Goal: Task Accomplishment & Management: Manage account settings

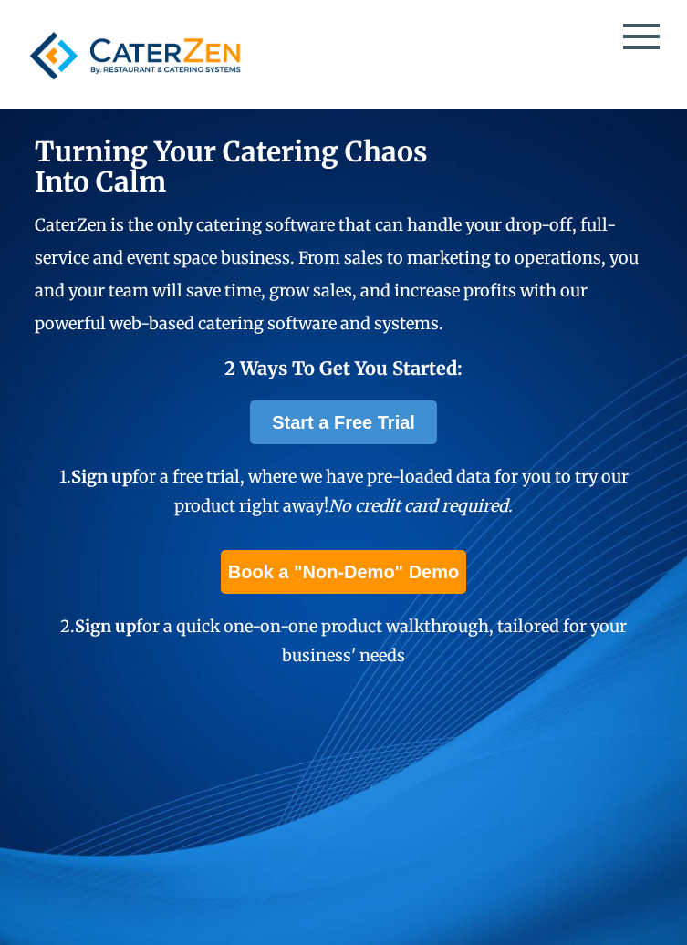
click at [640, 37] on span at bounding box center [641, 37] width 37 height 4
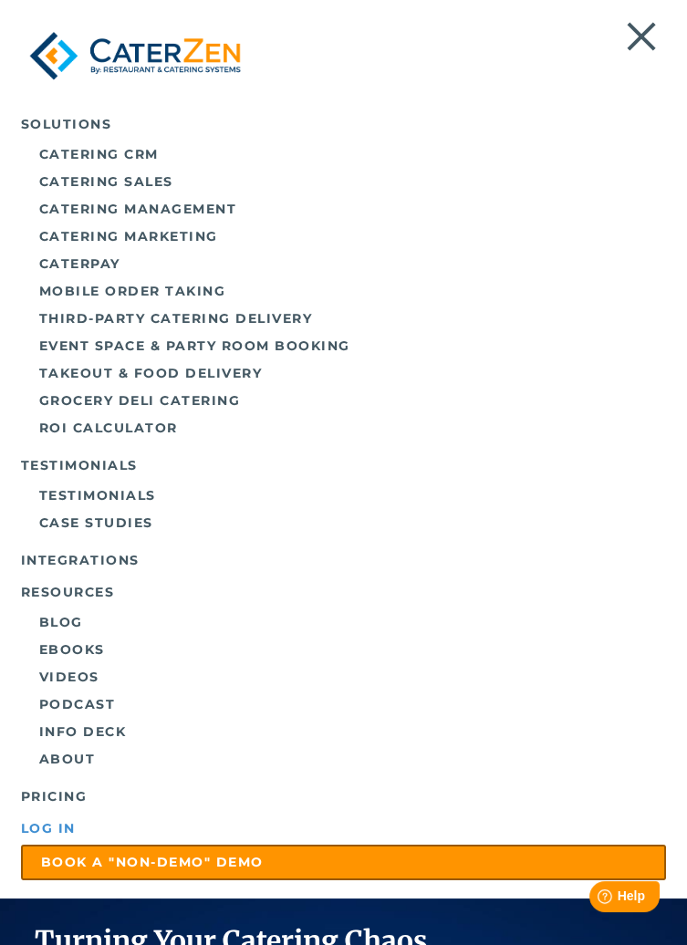
click at [162, 840] on link "Log in" at bounding box center [344, 829] width 646 height 32
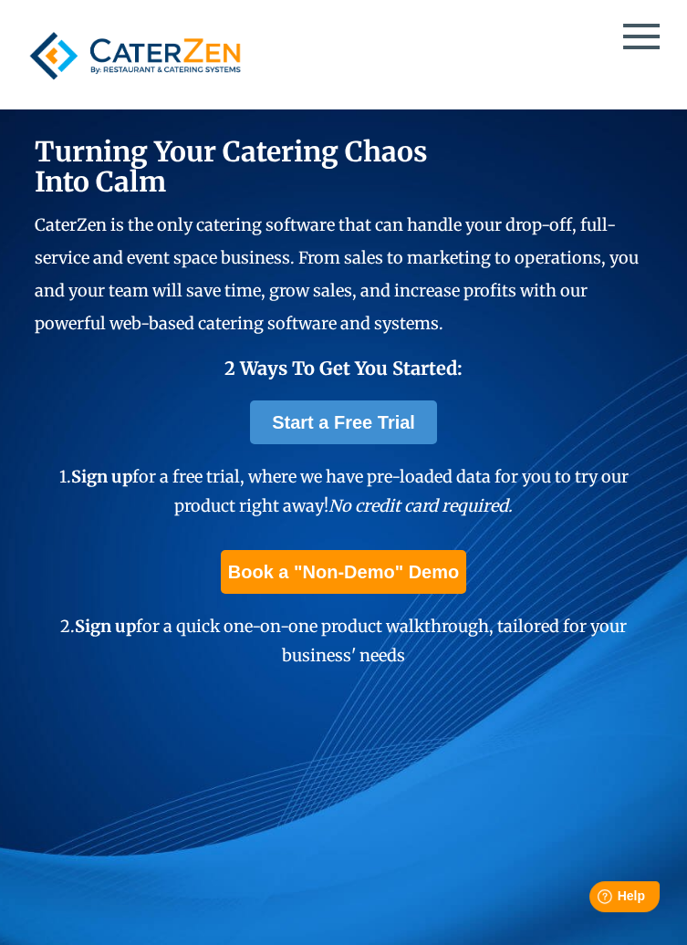
click at [643, 47] on span at bounding box center [641, 48] width 37 height 4
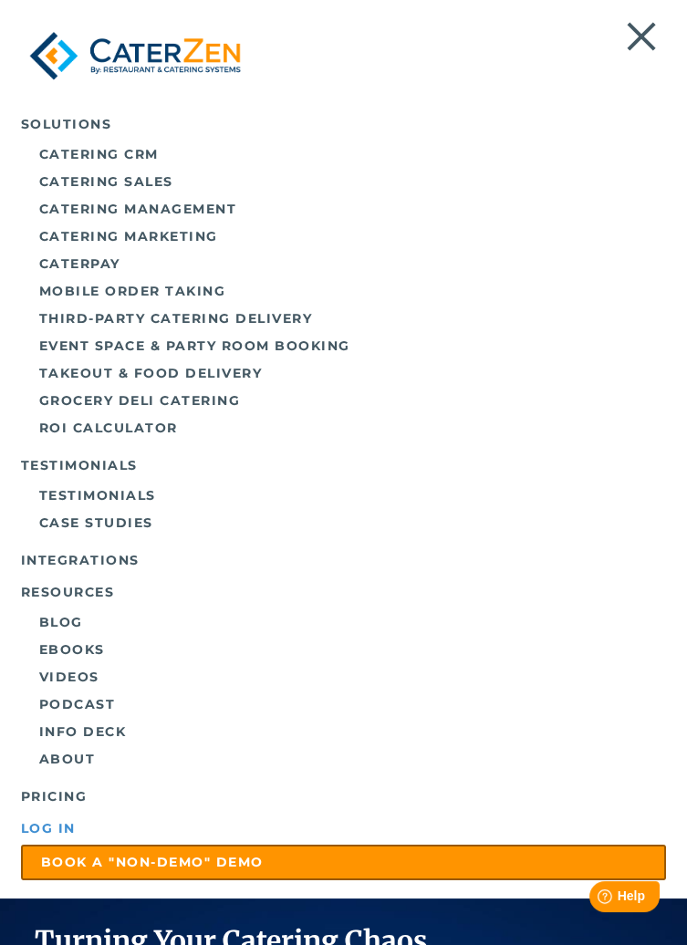
click at [115, 829] on link "Log in" at bounding box center [344, 829] width 646 height 32
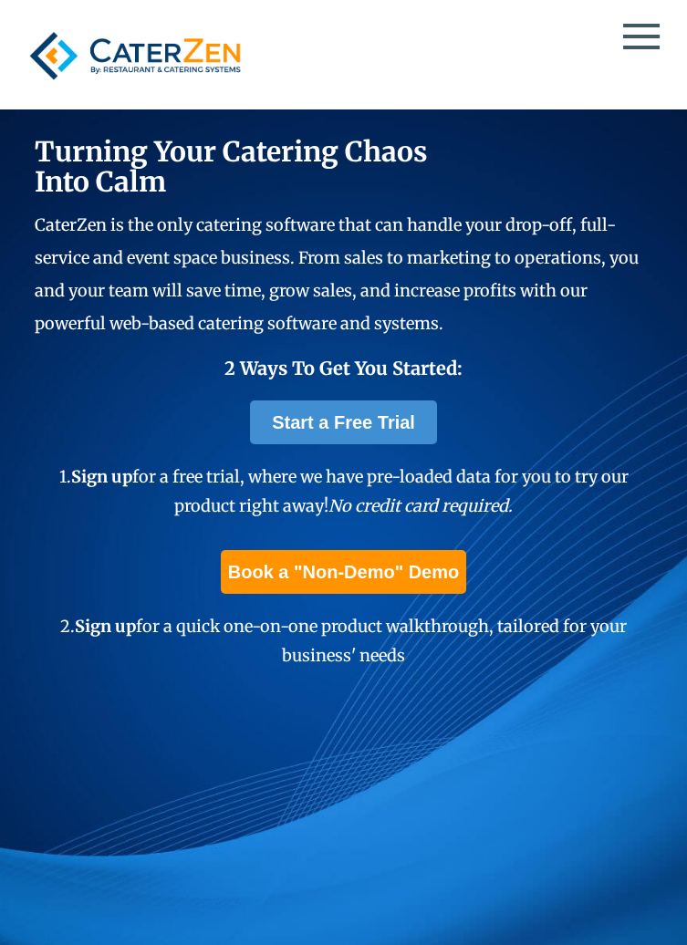
click at [635, 37] on span at bounding box center [641, 37] width 37 height 4
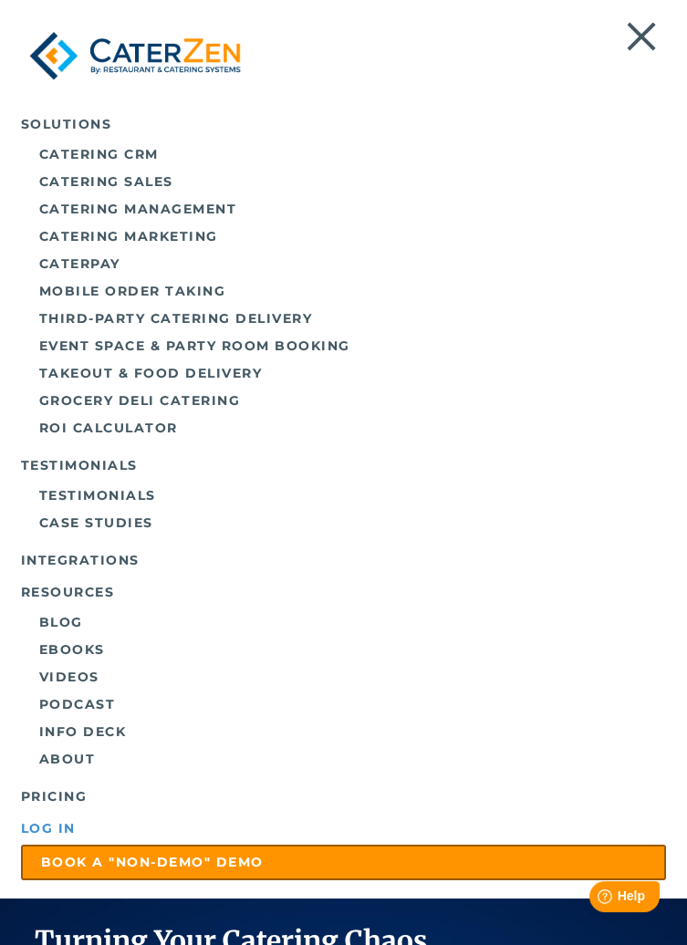
click at [124, 818] on link "Log in" at bounding box center [344, 829] width 646 height 32
click at [186, 829] on link "Log in" at bounding box center [344, 829] width 646 height 32
click at [175, 818] on link "Log in" at bounding box center [344, 829] width 646 height 32
